Goal: Book appointment/travel/reservation

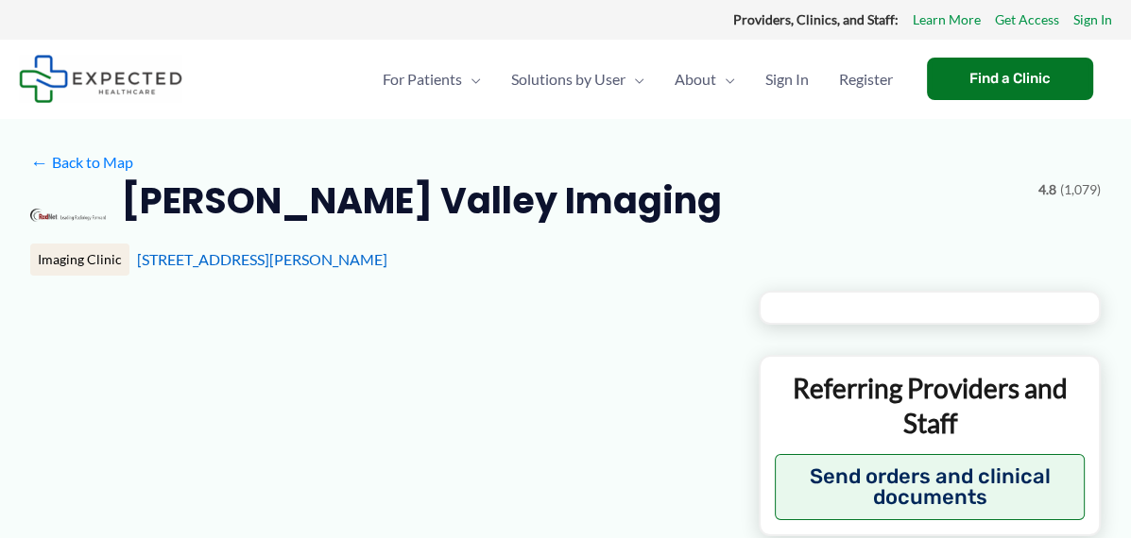
type input "**********"
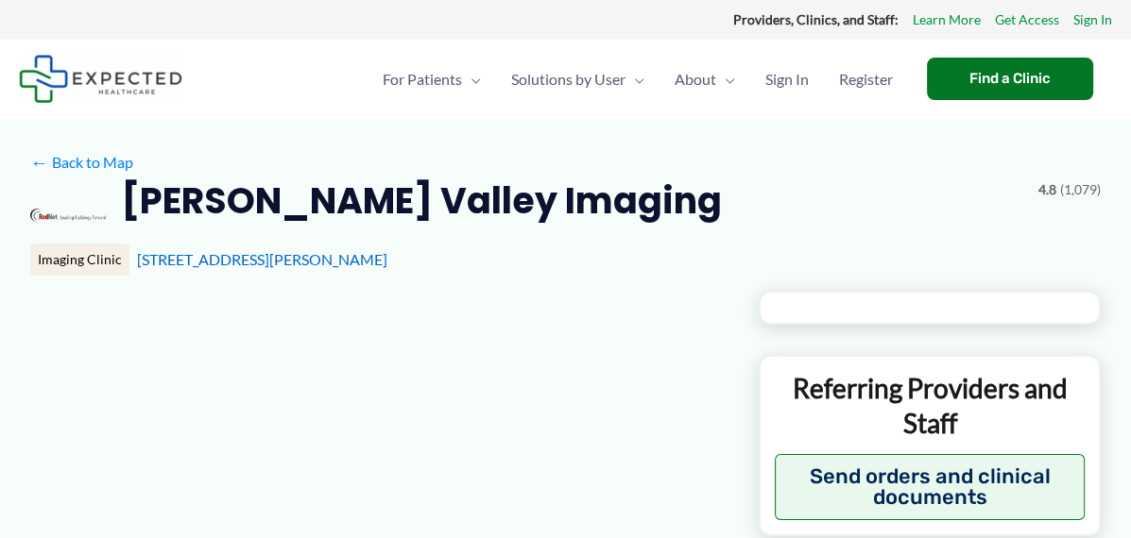
type input "**********"
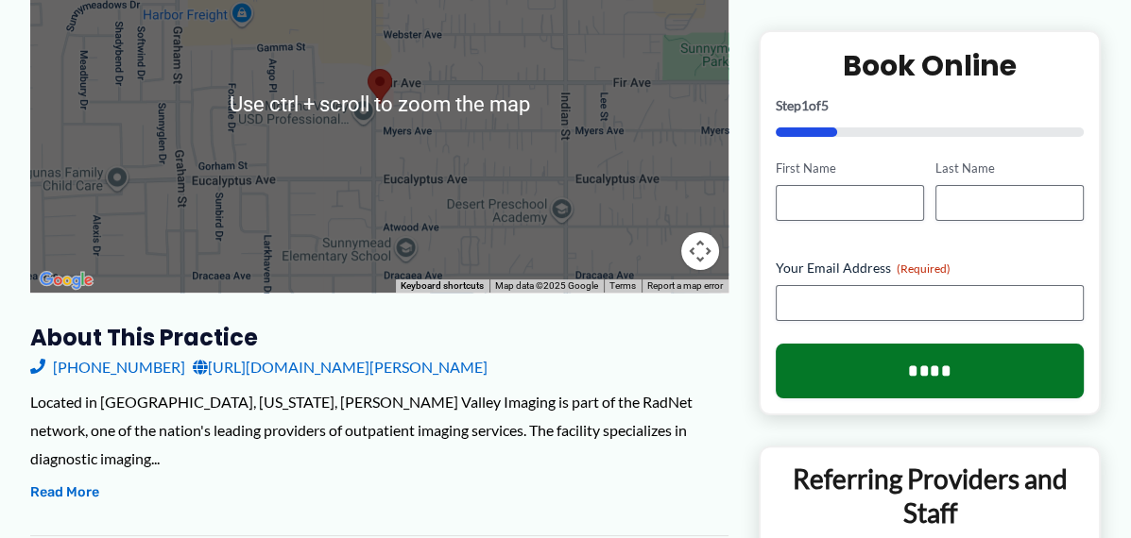
scroll to position [378, 0]
